Goal: Task Accomplishment & Management: Manage account settings

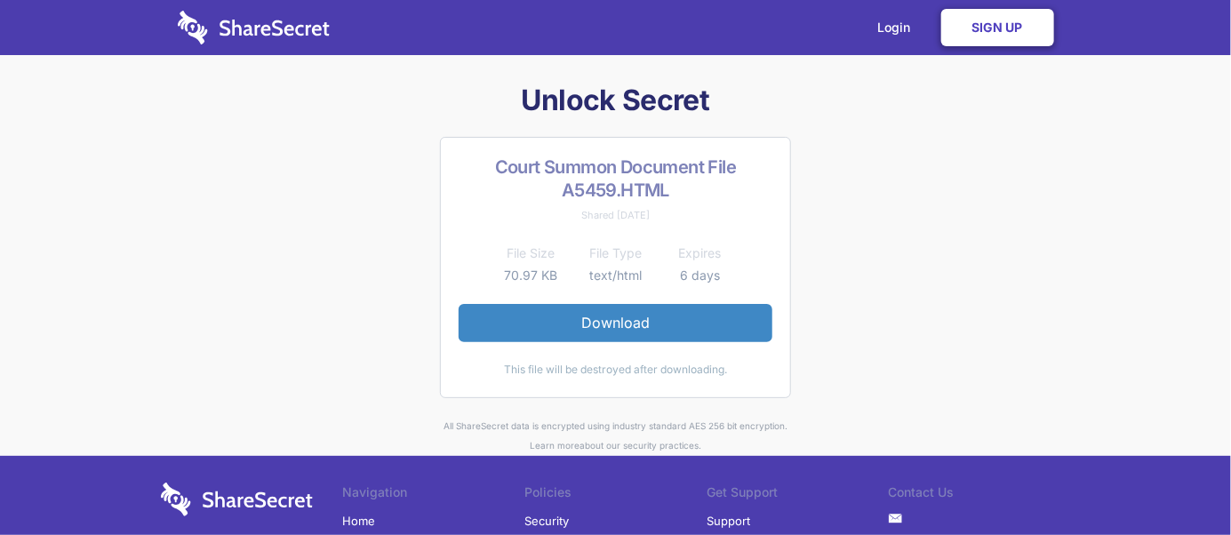
click at [1000, 24] on link "Sign Up" at bounding box center [997, 27] width 113 height 37
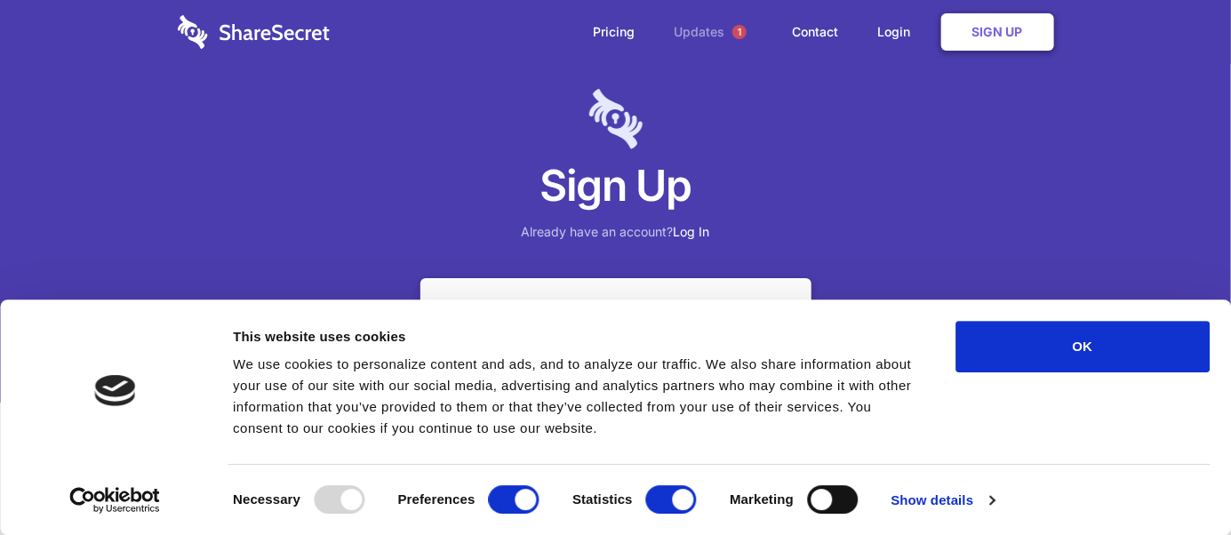
click at [711, 32] on link "Updates 1" at bounding box center [714, 32] width 115 height 64
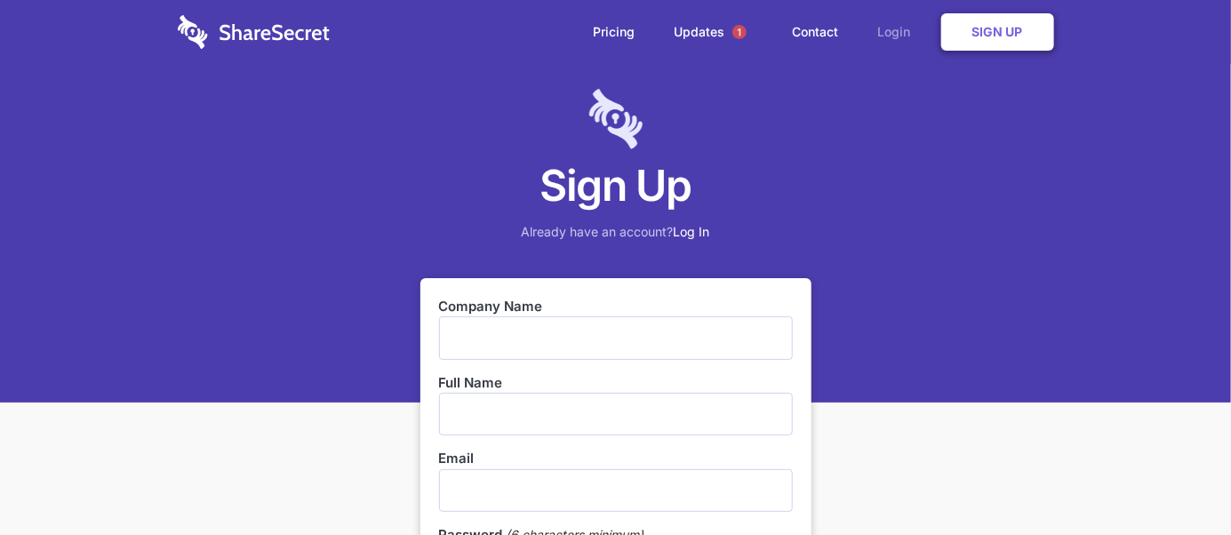
click at [893, 30] on link "Login" at bounding box center [898, 31] width 77 height 55
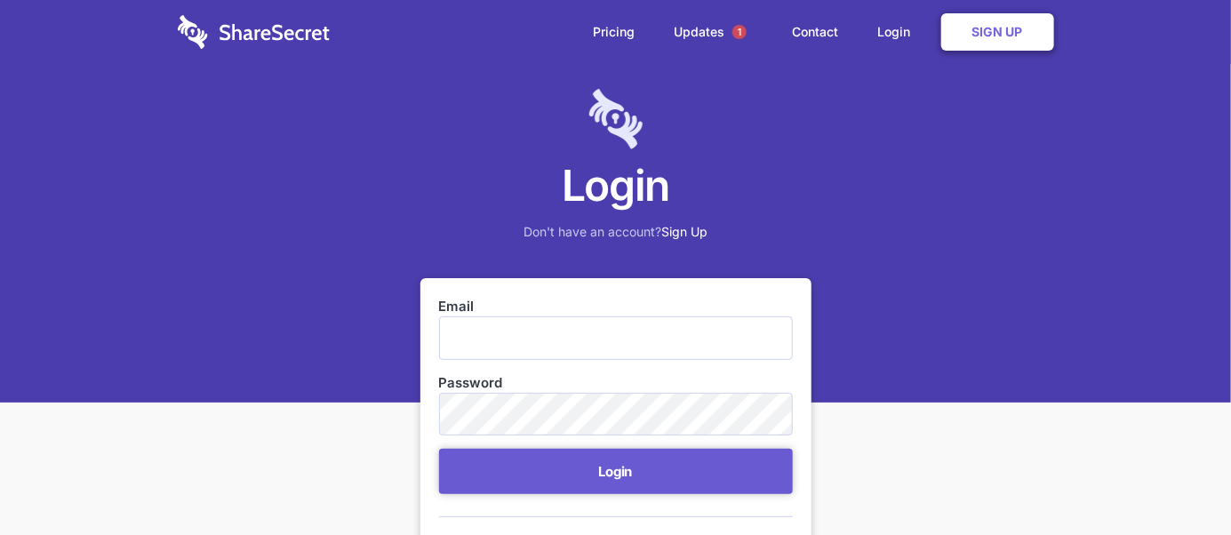
click at [554, 326] on input "Email" at bounding box center [616, 337] width 354 height 43
type input "[EMAIL_ADDRESS][DOMAIN_NAME]"
click at [528, 182] on h1 "Login" at bounding box center [615, 185] width 1231 height 55
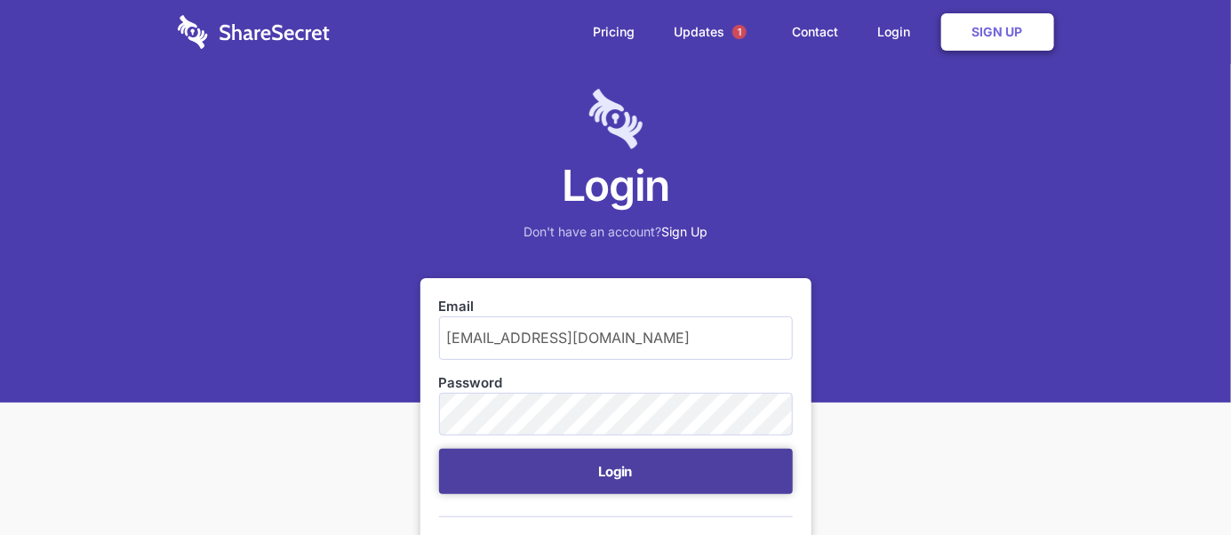
click at [606, 458] on button "Login" at bounding box center [616, 471] width 354 height 45
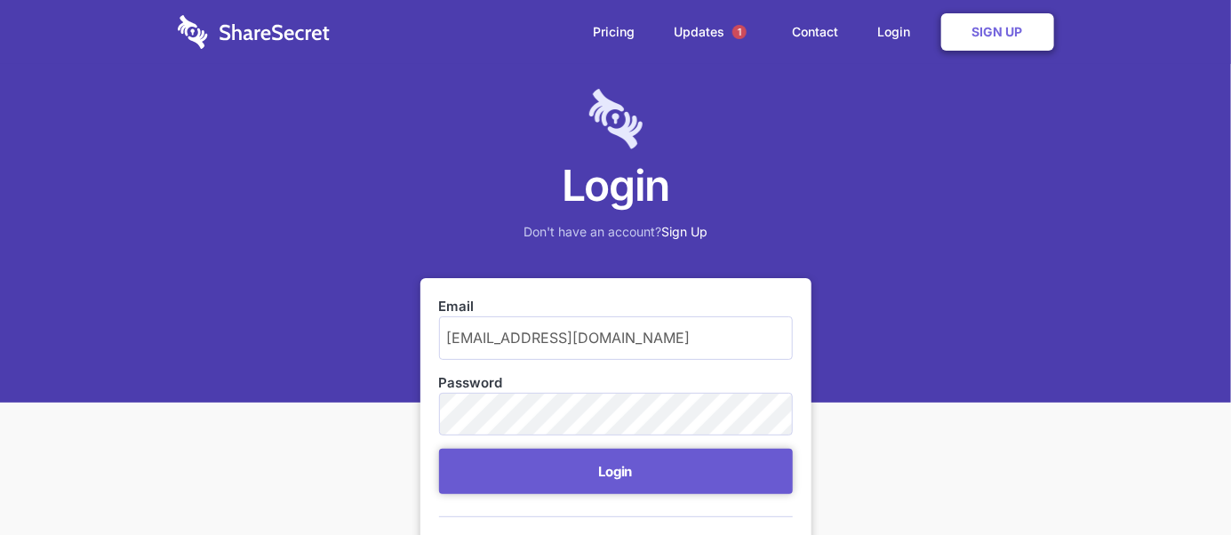
click at [1230, 517] on div "Login Don't have an account? Sign Up Email siphiwobucwa@yahoo.com Password Logi…" at bounding box center [615, 460] width 1231 height 921
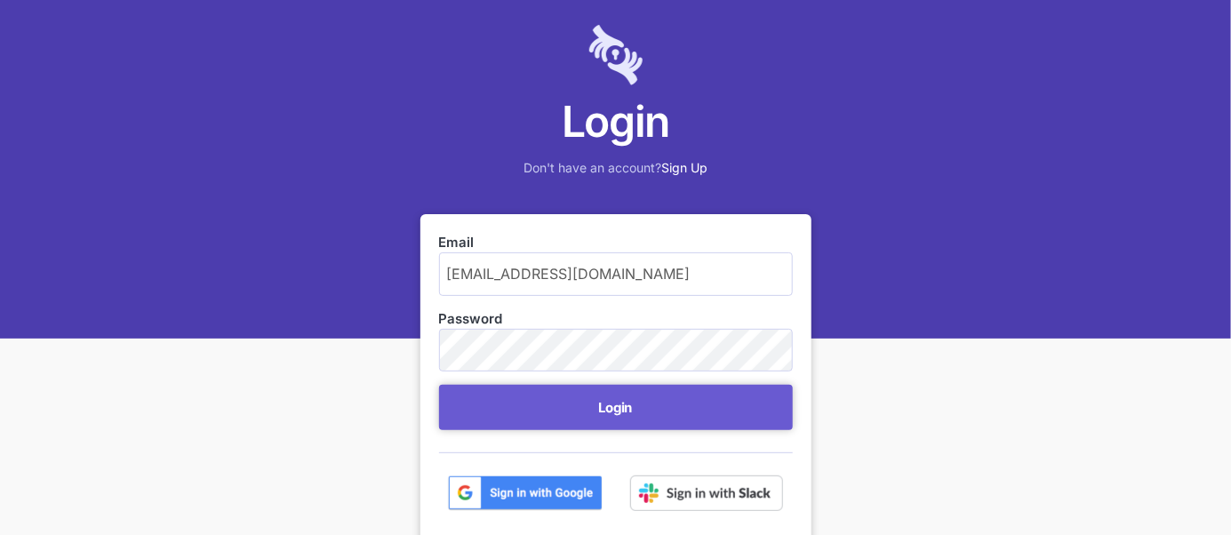
scroll to position [97, 0]
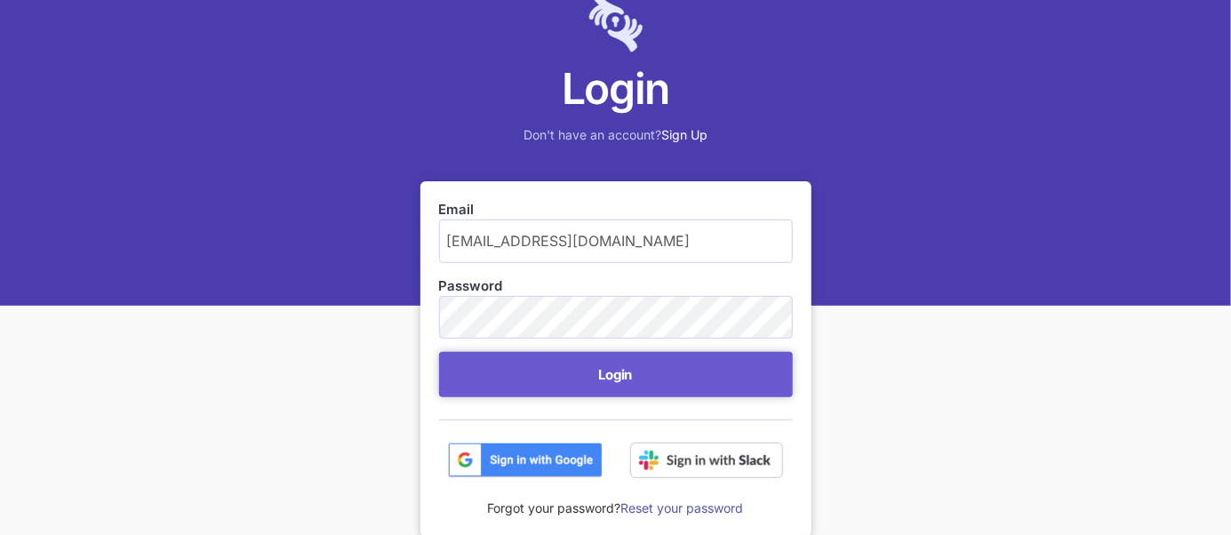
click at [715, 509] on link "Reset your password" at bounding box center [682, 507] width 123 height 15
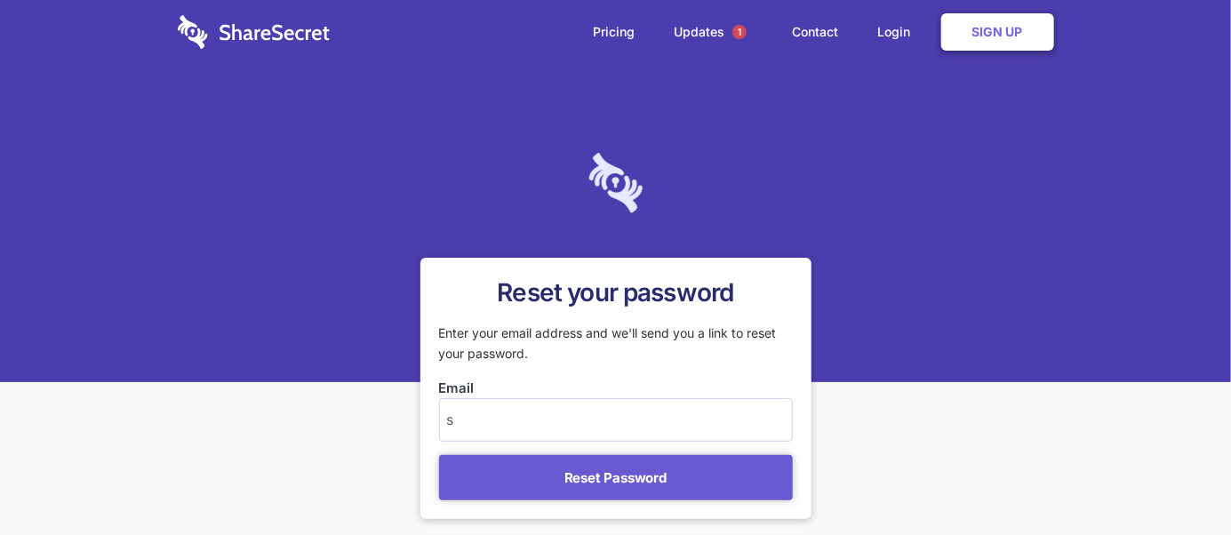
type input "[EMAIL_ADDRESS][DOMAIN_NAME]"
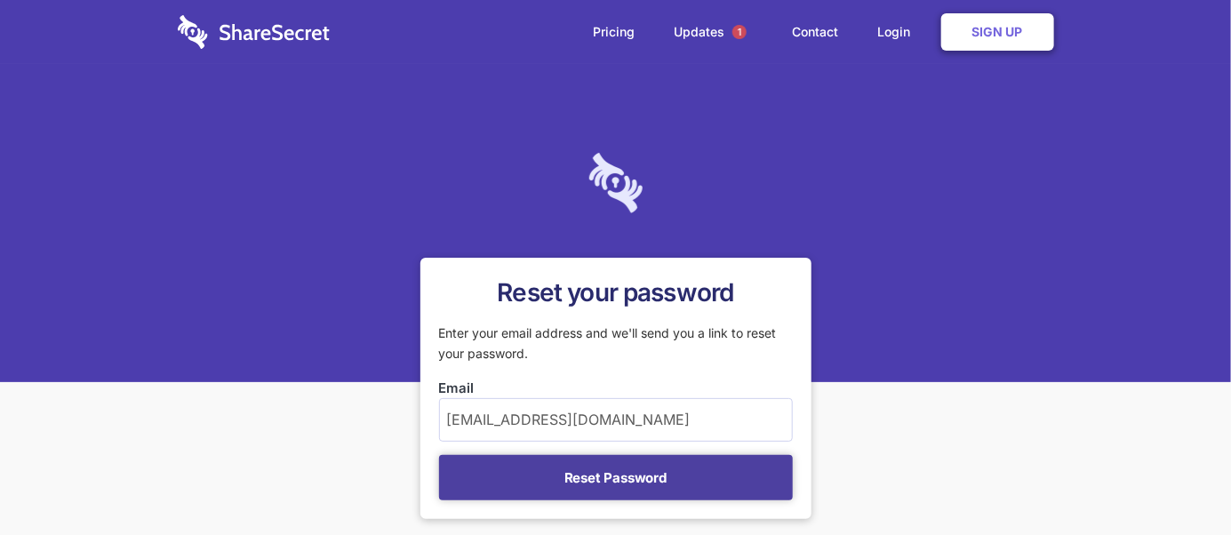
click at [594, 474] on button "Reset Password" at bounding box center [616, 477] width 354 height 45
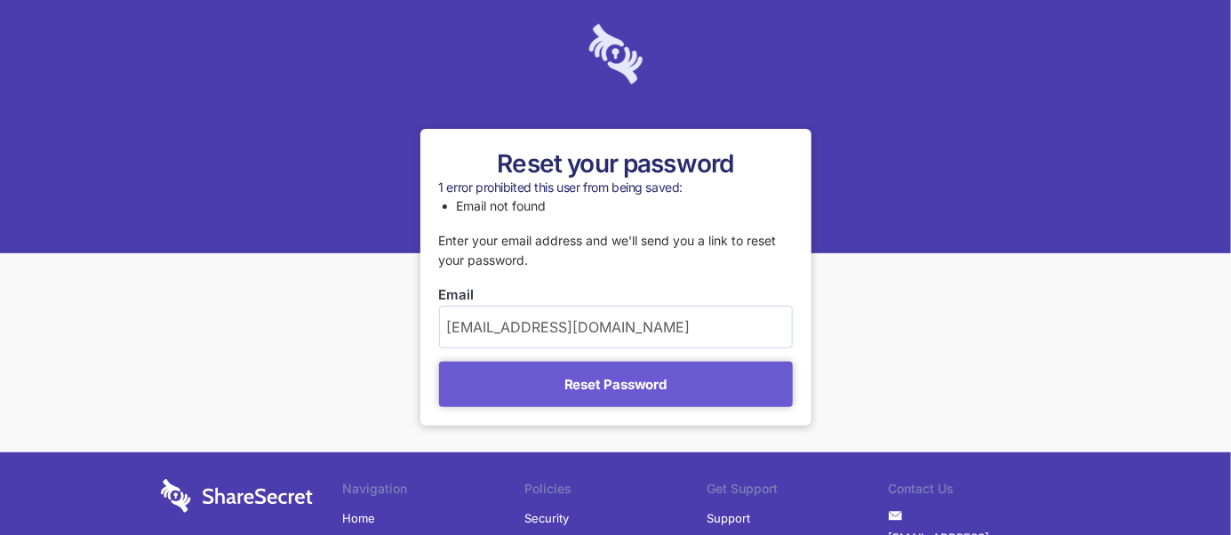
scroll to position [161, 0]
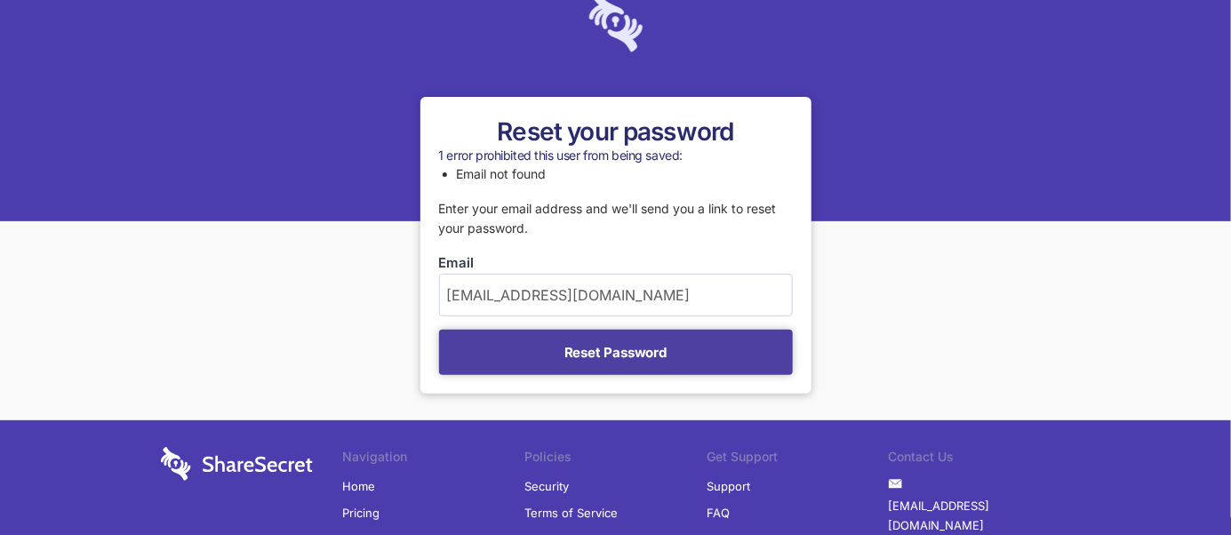
click at [633, 355] on button "Reset Password" at bounding box center [616, 352] width 354 height 45
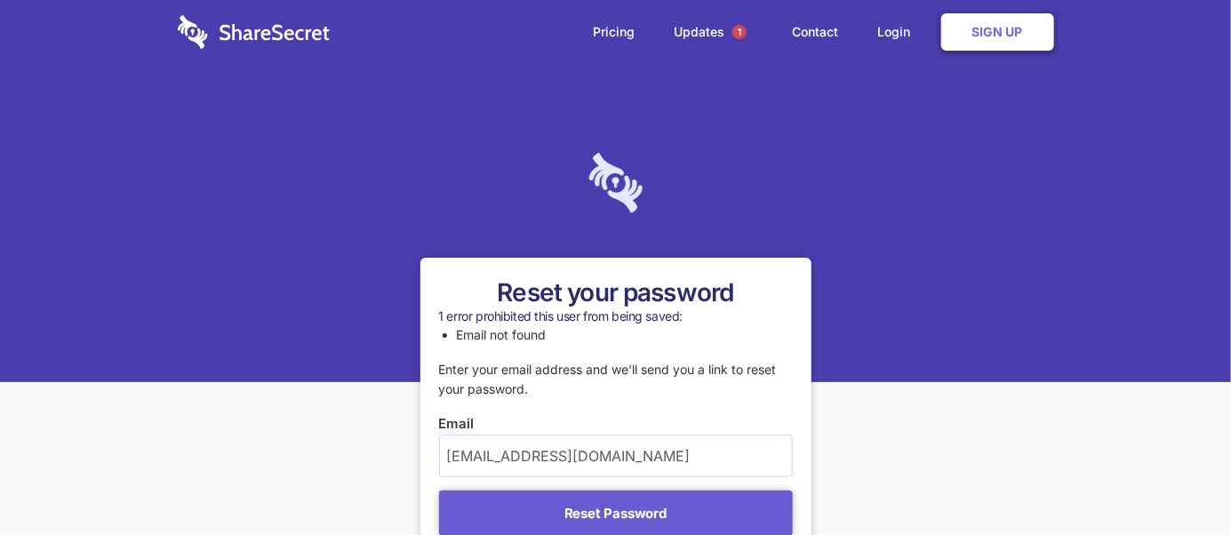
click at [646, 451] on input "[EMAIL_ADDRESS][DOMAIN_NAME]" at bounding box center [616, 455] width 354 height 43
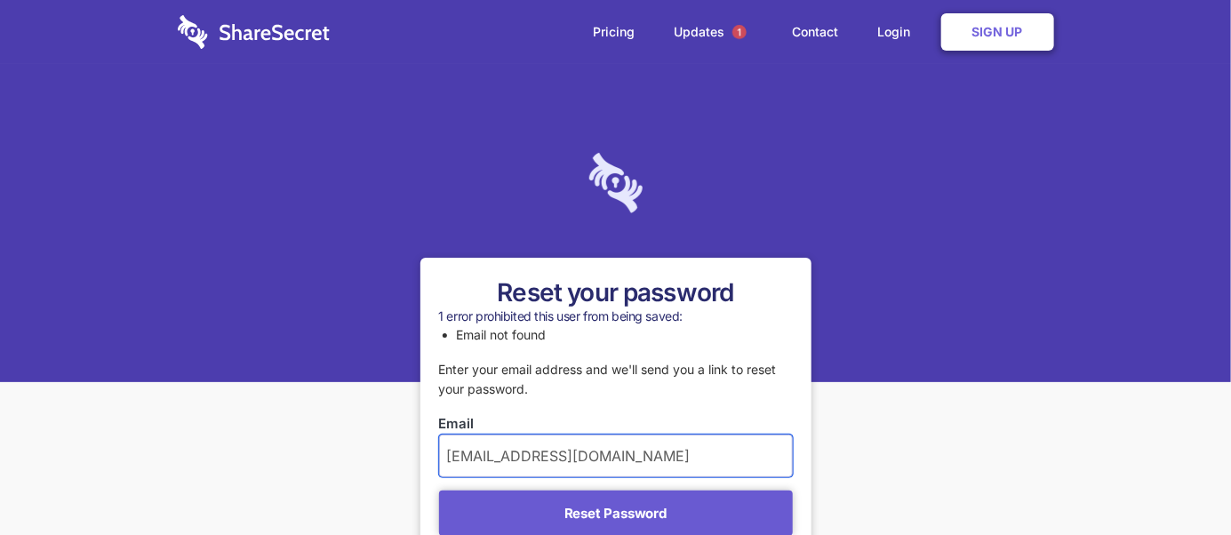
click at [645, 462] on input "[EMAIL_ADDRESS][DOMAIN_NAME]" at bounding box center [616, 455] width 354 height 43
click at [658, 462] on input "[EMAIL_ADDRESS][DOMAIN_NAME]" at bounding box center [616, 455] width 354 height 43
type input "s"
click at [658, 462] on input "Si" at bounding box center [616, 455] width 354 height 43
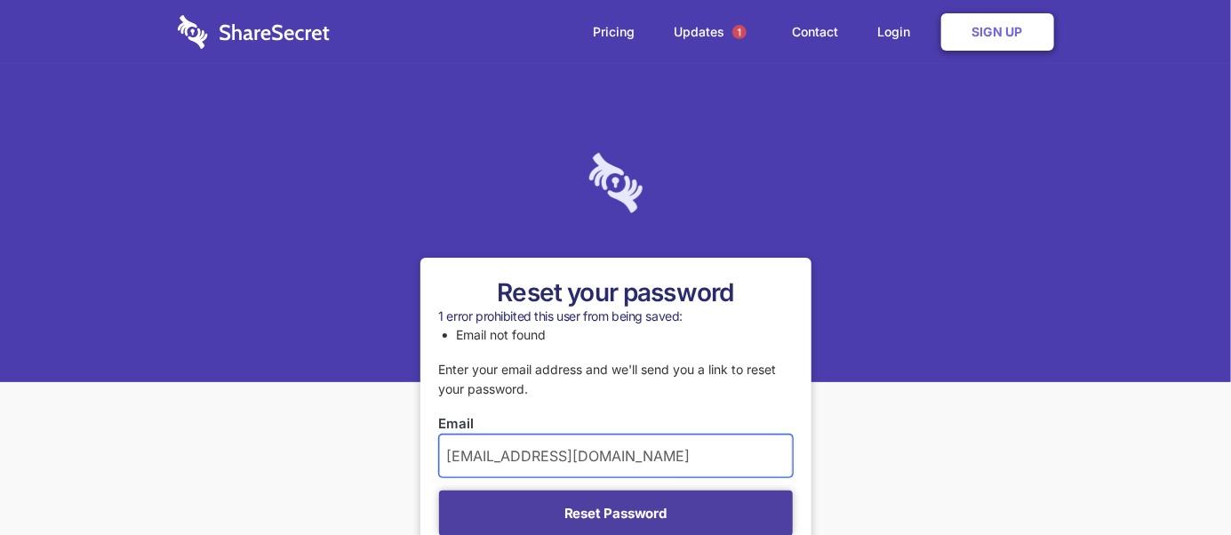
type input "[EMAIL_ADDRESS][DOMAIN_NAME]"
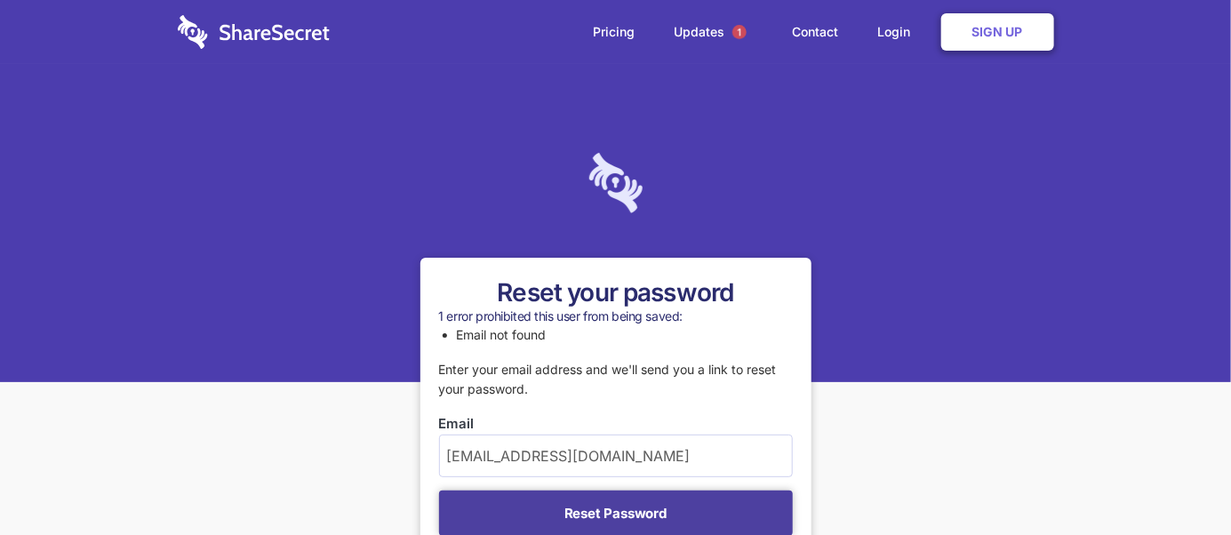
click at [626, 508] on button "Reset Password" at bounding box center [616, 512] width 354 height 45
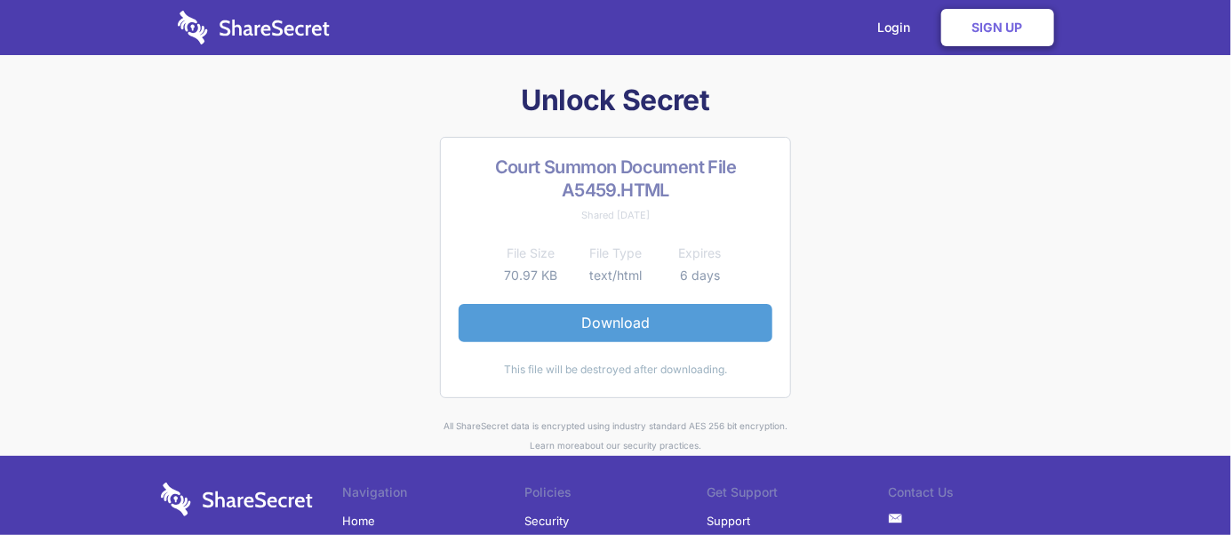
click at [689, 321] on link "Download" at bounding box center [615, 322] width 314 height 37
click at [578, 317] on link "Download" at bounding box center [615, 322] width 314 height 37
